Goal: Task Accomplishment & Management: Manage account settings

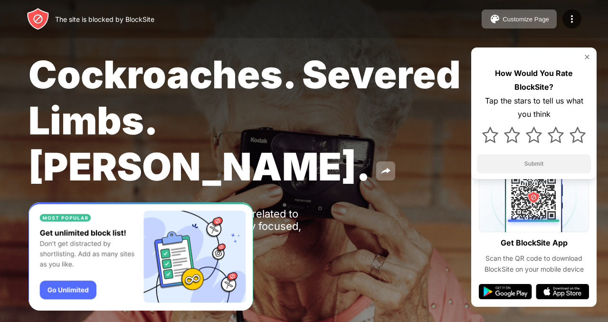
scroll to position [4, 0]
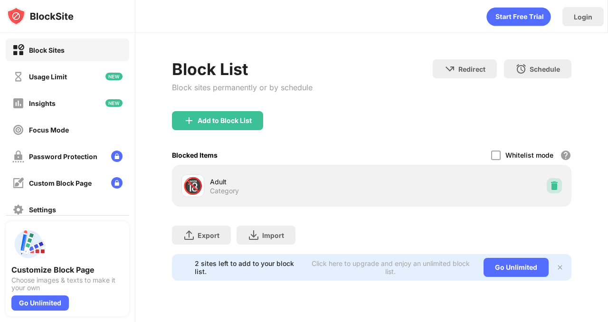
click at [554, 182] on img at bounding box center [553, 185] width 9 height 9
